Goal: Navigation & Orientation: Find specific page/section

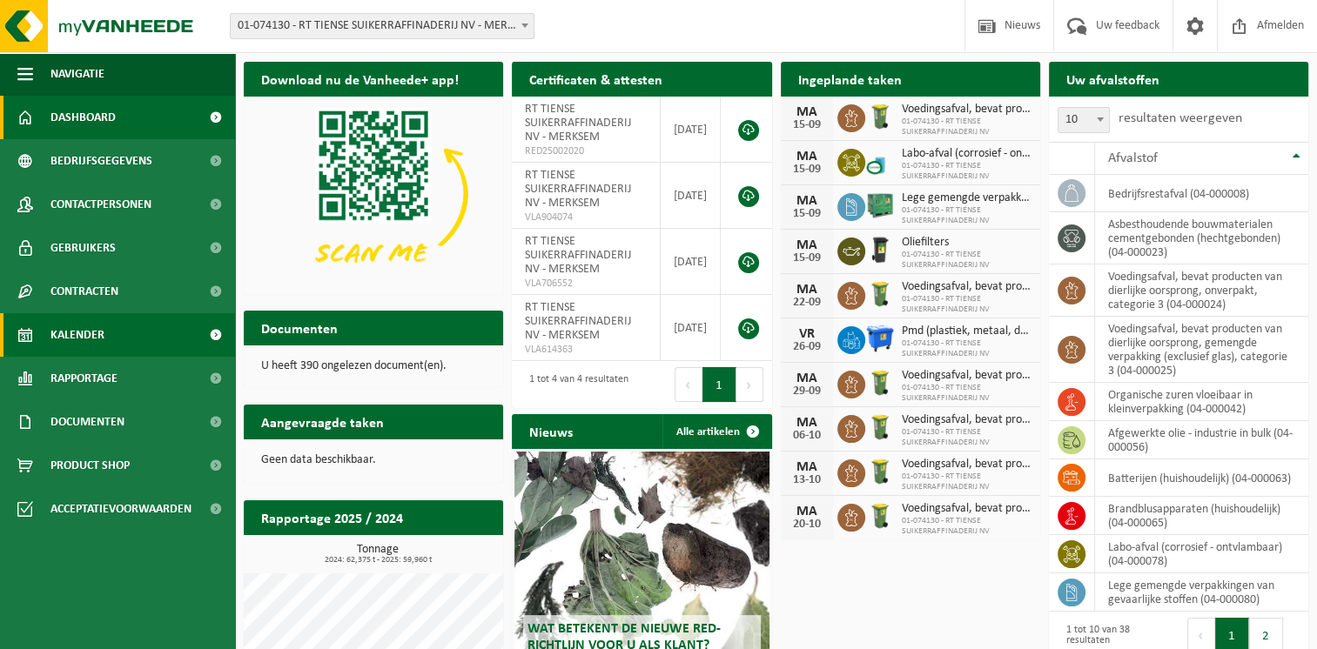
click at [139, 329] on link "Kalender" at bounding box center [117, 335] width 235 height 44
